Goal: Navigation & Orientation: Find specific page/section

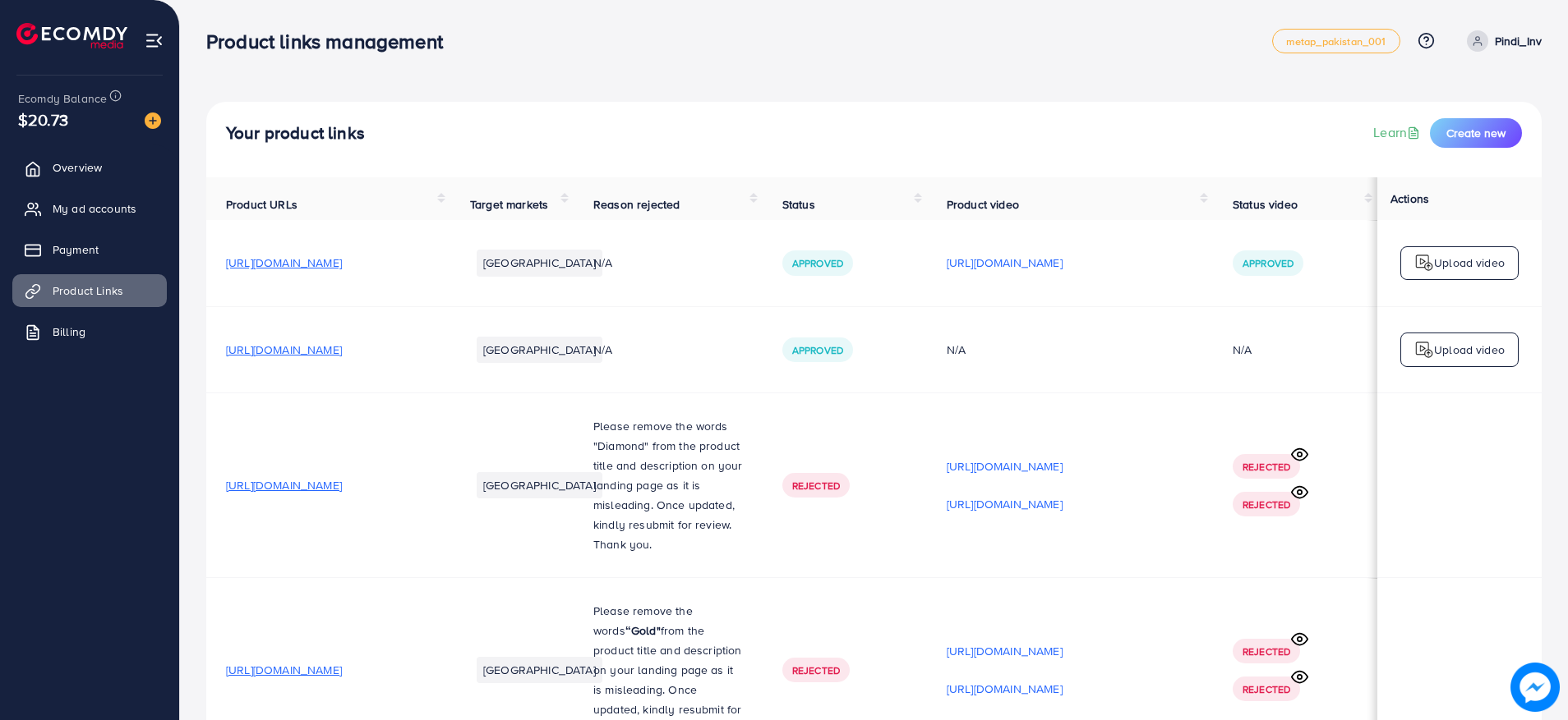
click at [1503, 46] on p "Pindi_Inv" at bounding box center [1519, 41] width 47 height 19
click at [1450, 126] on span "Log out" at bounding box center [1443, 135] width 45 height 19
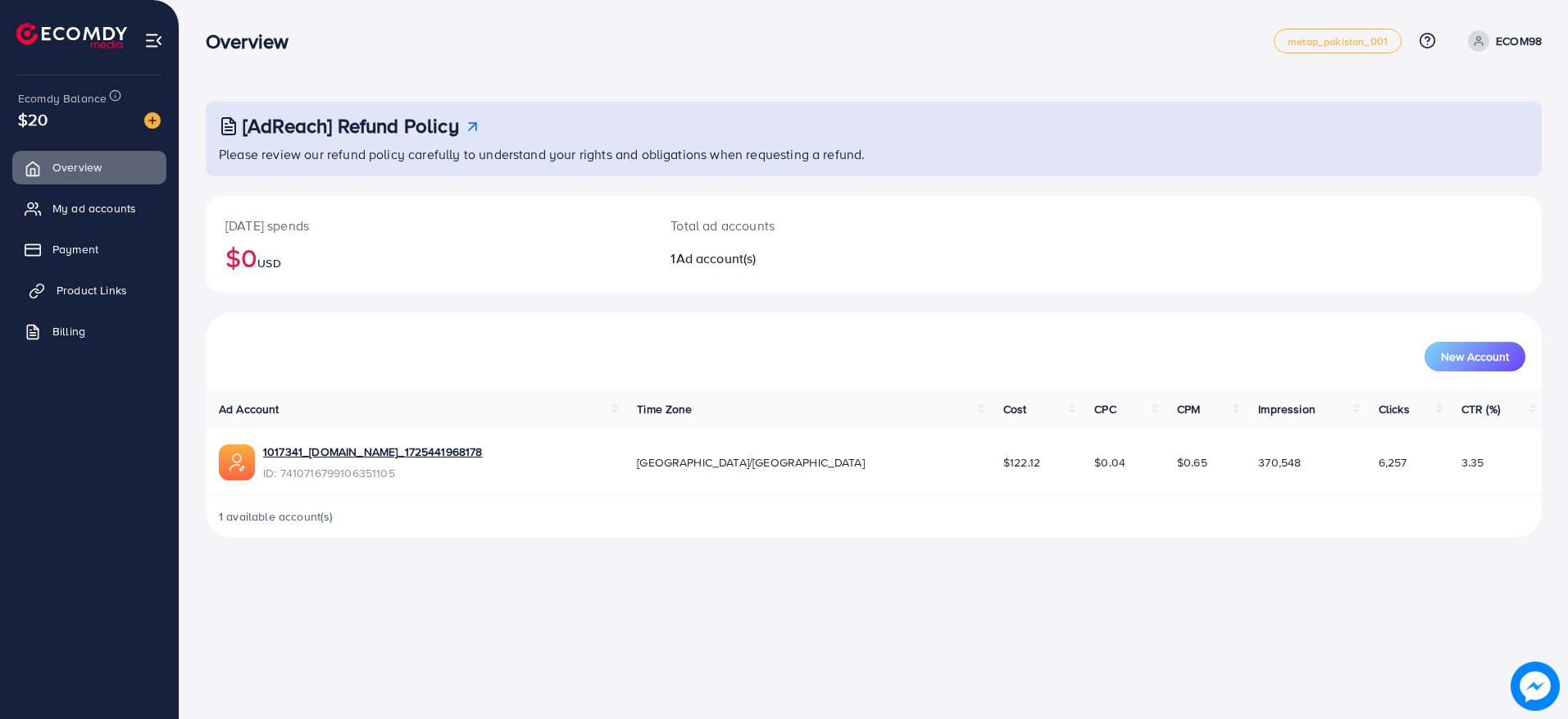
click at [58, 295] on span "Product Links" at bounding box center [91, 290] width 71 height 16
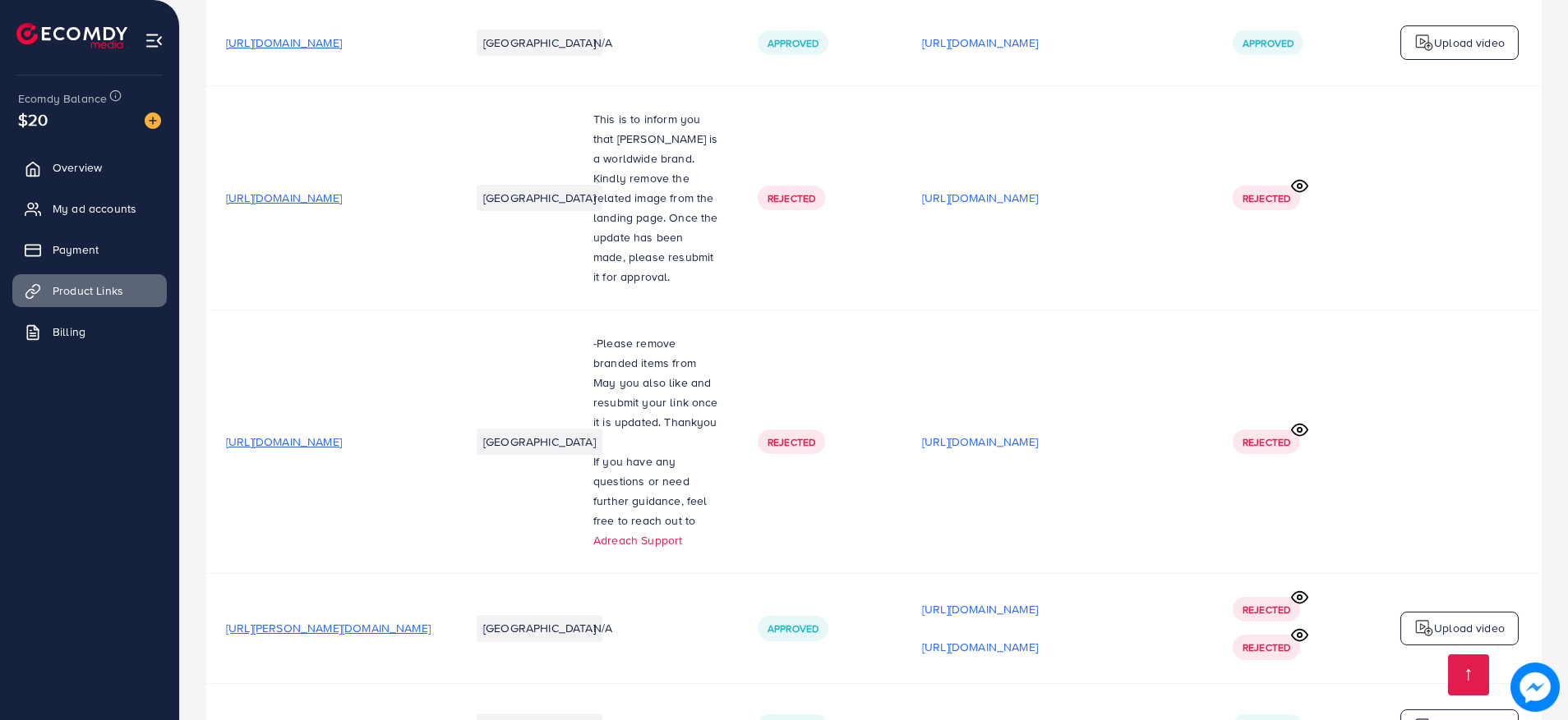
scroll to position [2904, 0]
